Goal: Task Accomplishment & Management: Manage account settings

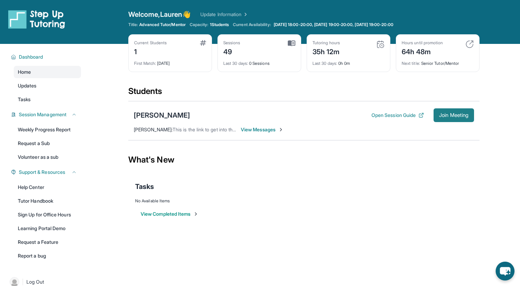
click at [450, 115] on span "Join Meeting" at bounding box center [453, 115] width 29 height 4
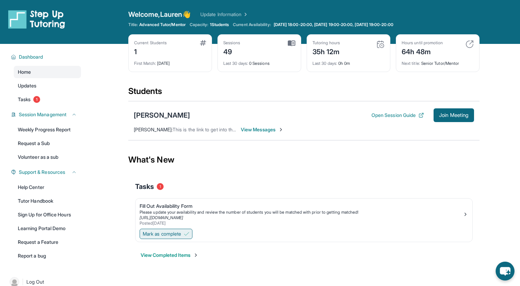
click at [164, 233] on span "Mark as complete" at bounding box center [162, 233] width 38 height 7
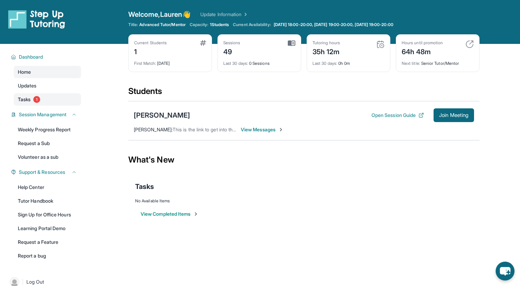
click at [60, 102] on link "Tasks 1" at bounding box center [47, 99] width 67 height 12
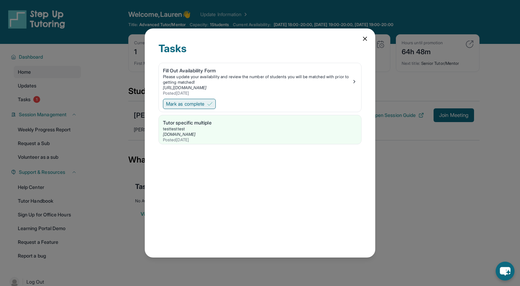
click at [201, 99] on button "Mark as complete" at bounding box center [189, 104] width 53 height 10
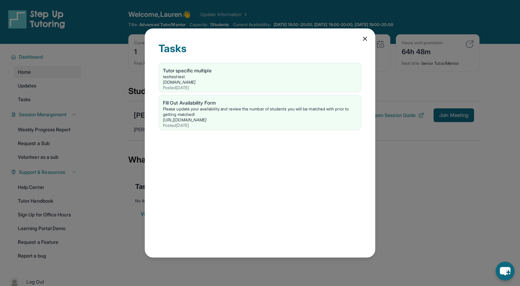
click at [423, 182] on div "Tasks Tutor specific multiple testtesttest stepuptutoring.org Posted 4/15/2025 …" at bounding box center [260, 143] width 520 height 286
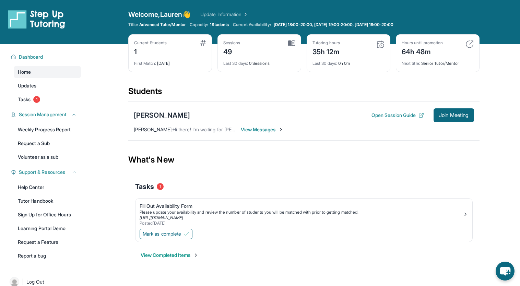
click at [180, 231] on span "Mark as complete" at bounding box center [162, 233] width 38 height 7
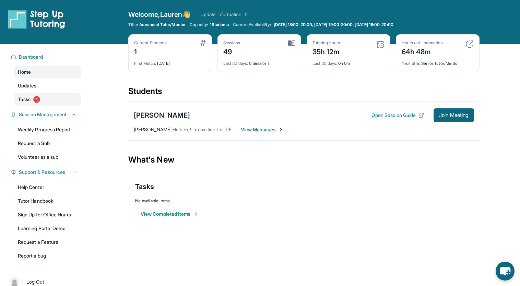
click at [60, 98] on link "Tasks 1" at bounding box center [47, 99] width 67 height 12
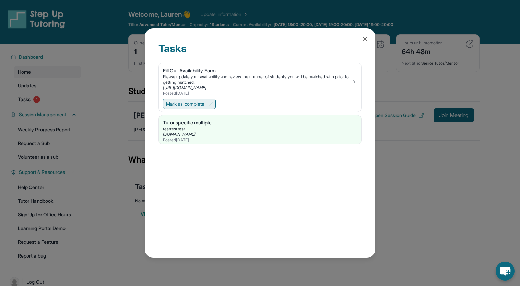
click at [204, 107] on span "Mark as complete" at bounding box center [185, 103] width 38 height 7
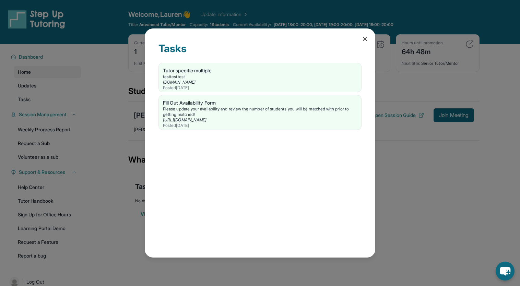
click at [364, 38] on icon at bounding box center [364, 38] width 3 height 3
